Goal: Information Seeking & Learning: Learn about a topic

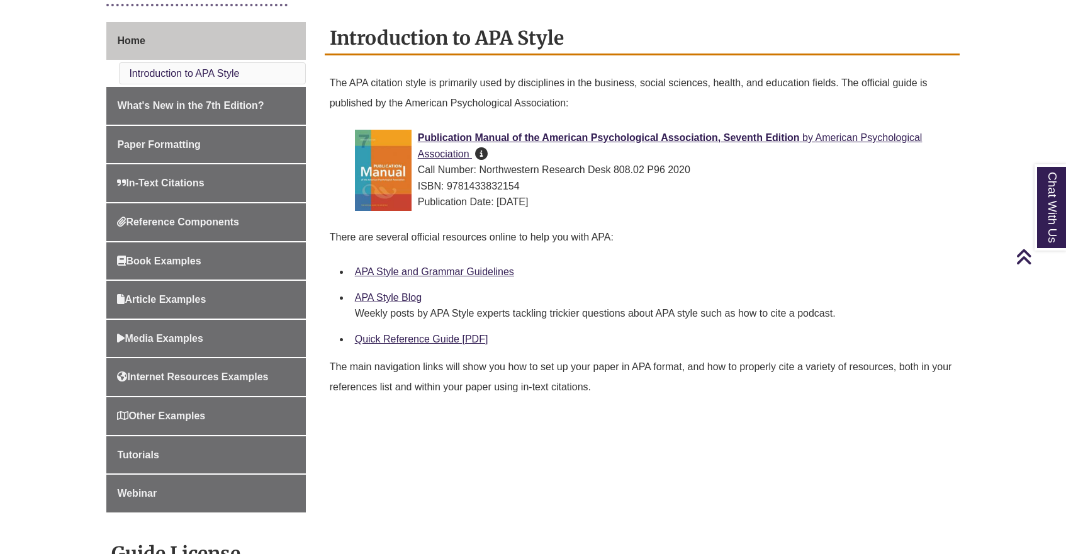
scroll to position [335, 0]
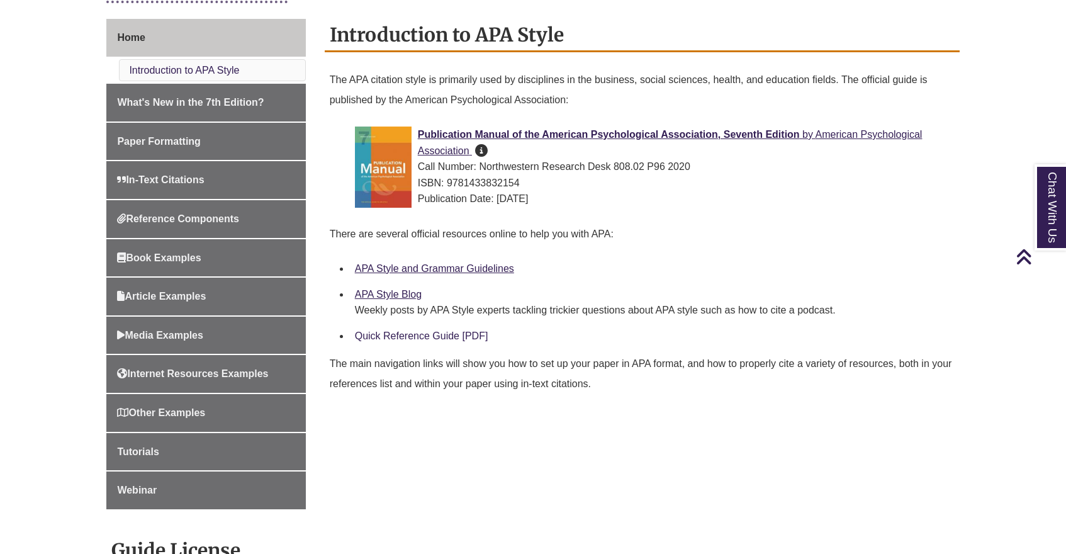
click at [404, 331] on link "Quick Reference Guide [PDF]" at bounding box center [421, 336] width 133 height 11
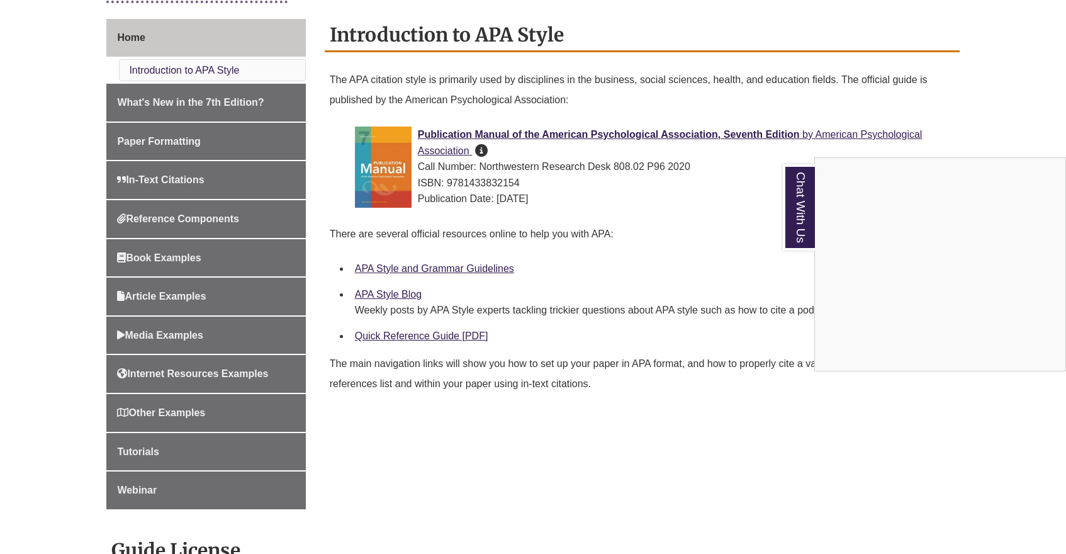
click at [478, 290] on div "Chat With Us" at bounding box center [533, 277] width 1066 height 554
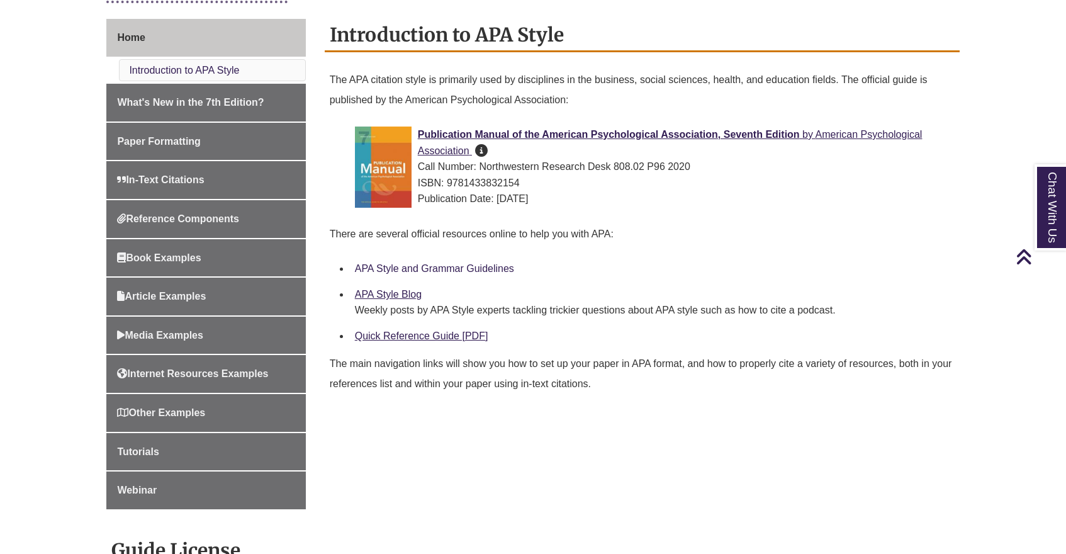
click at [446, 263] on link "APA Style and Grammar Guidelines" at bounding box center [434, 268] width 159 height 11
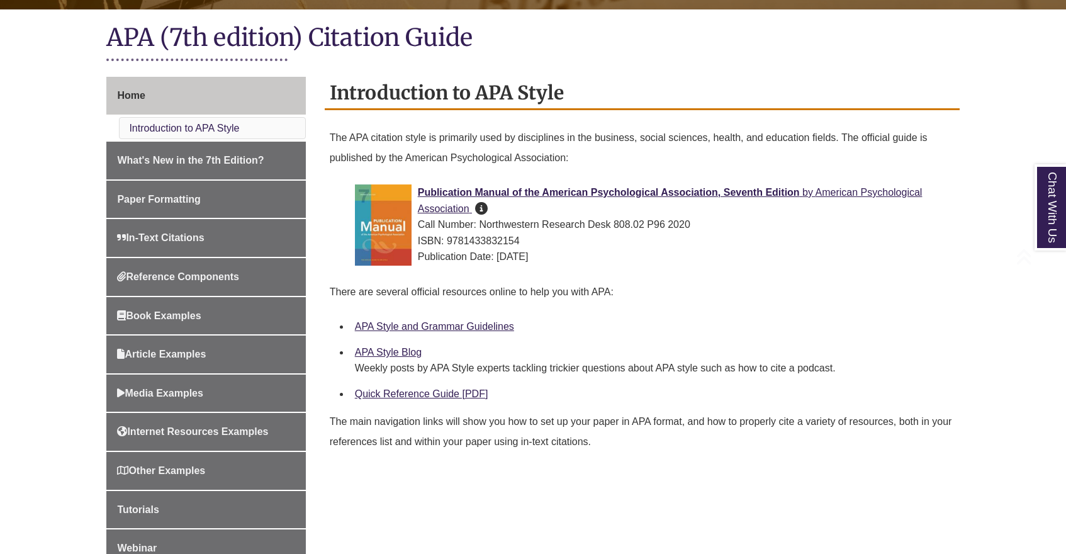
scroll to position [337, 0]
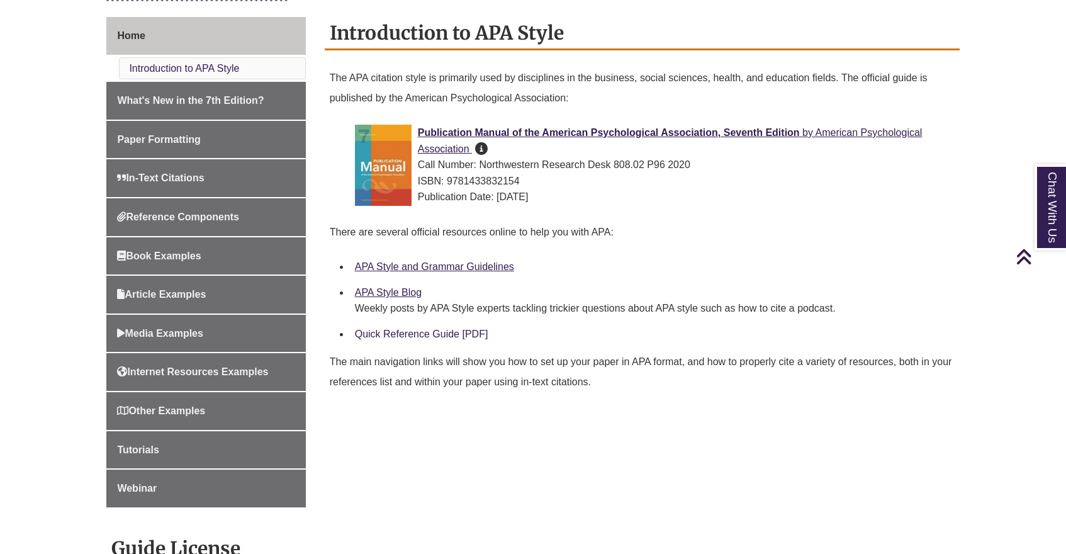
click at [406, 332] on link "Quick Reference Guide [PDF]" at bounding box center [421, 334] width 133 height 11
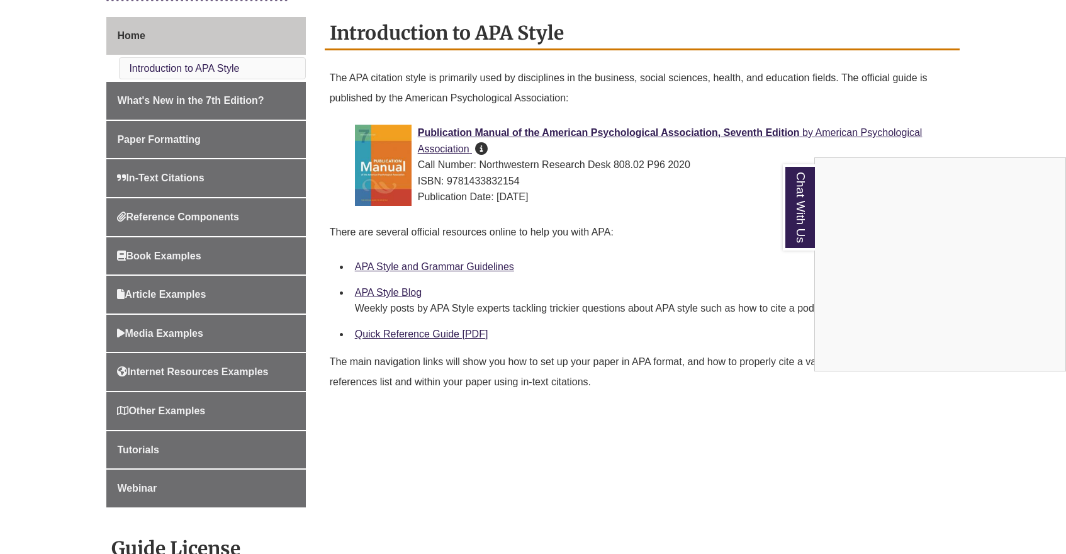
click at [421, 264] on div "Chat With Us" at bounding box center [533, 277] width 1066 height 554
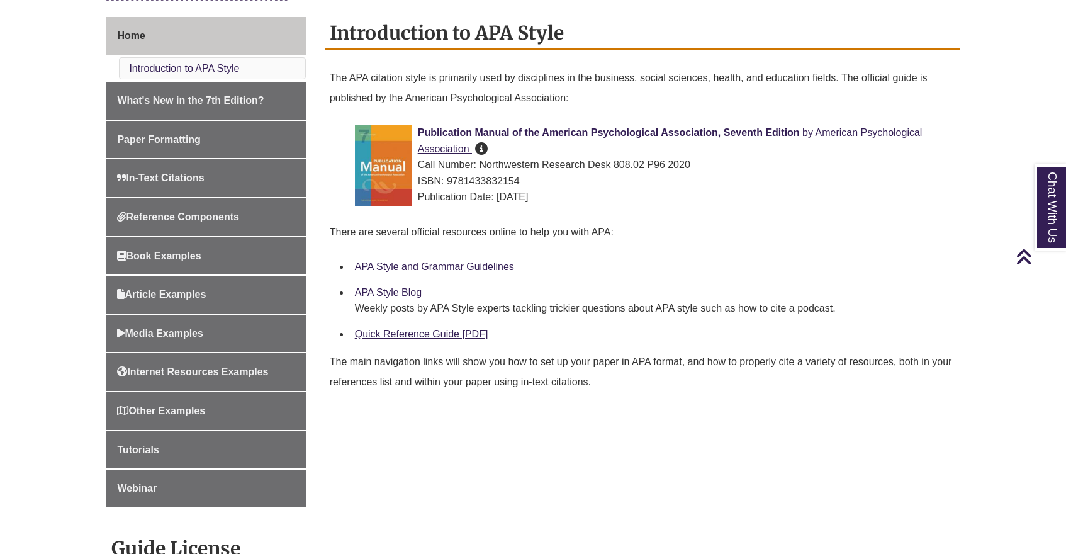
click at [416, 263] on link "APA Style and Grammar Guidelines" at bounding box center [434, 266] width 159 height 11
